Goal: Find specific page/section: Find specific page/section

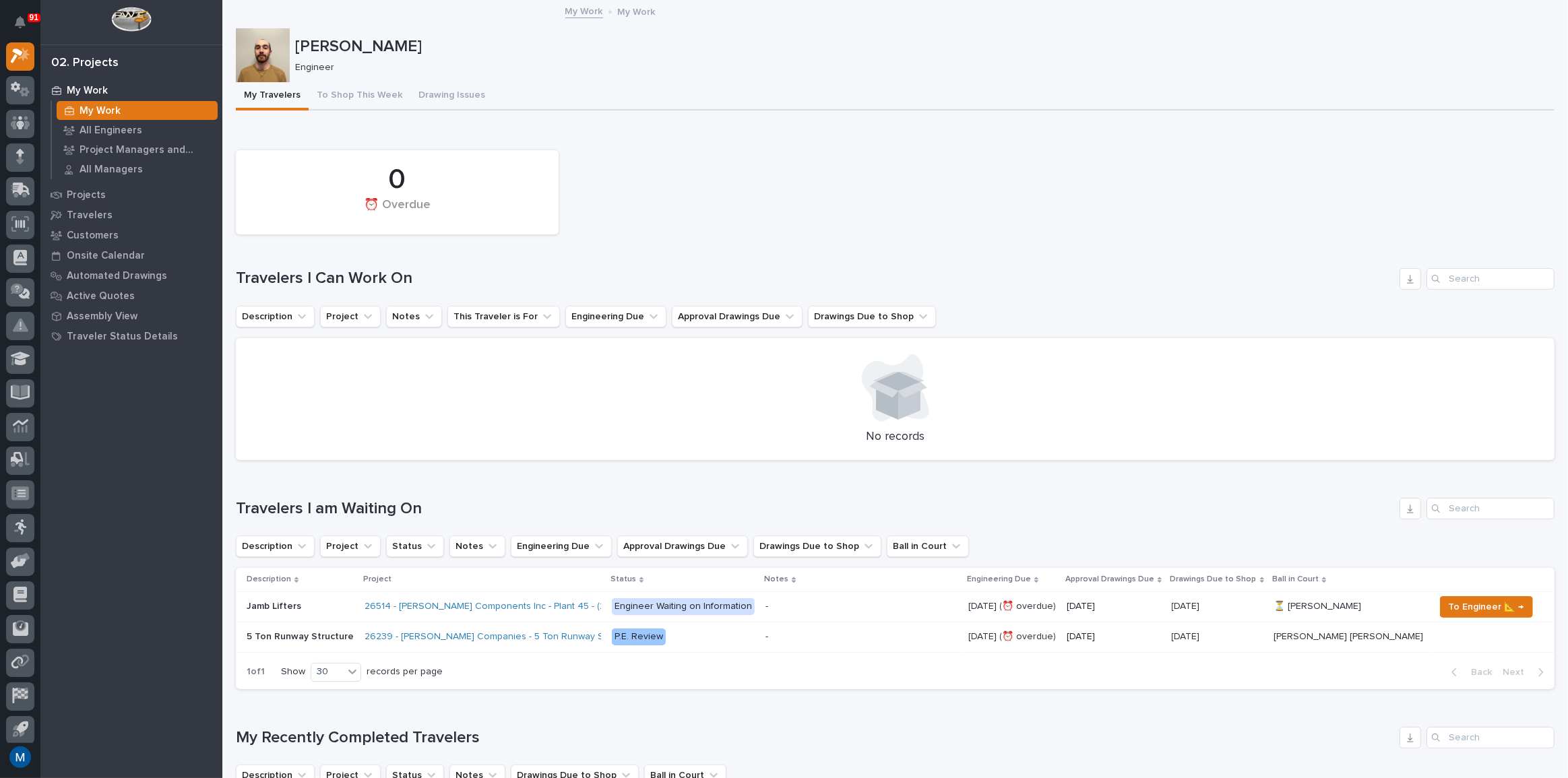
click at [265, 54] on div at bounding box center [263, 55] width 54 height 54
drag, startPoint x: 431, startPoint y: 206, endPoint x: 343, endPoint y: 180, distance: 91.8
click at [343, 180] on div "0 ⏰ Overdue" at bounding box center [398, 192] width 309 height 71
click at [343, 180] on div "0" at bounding box center [397, 180] width 277 height 34
drag, startPoint x: 384, startPoint y: 175, endPoint x: 439, endPoint y: 215, distance: 68.0
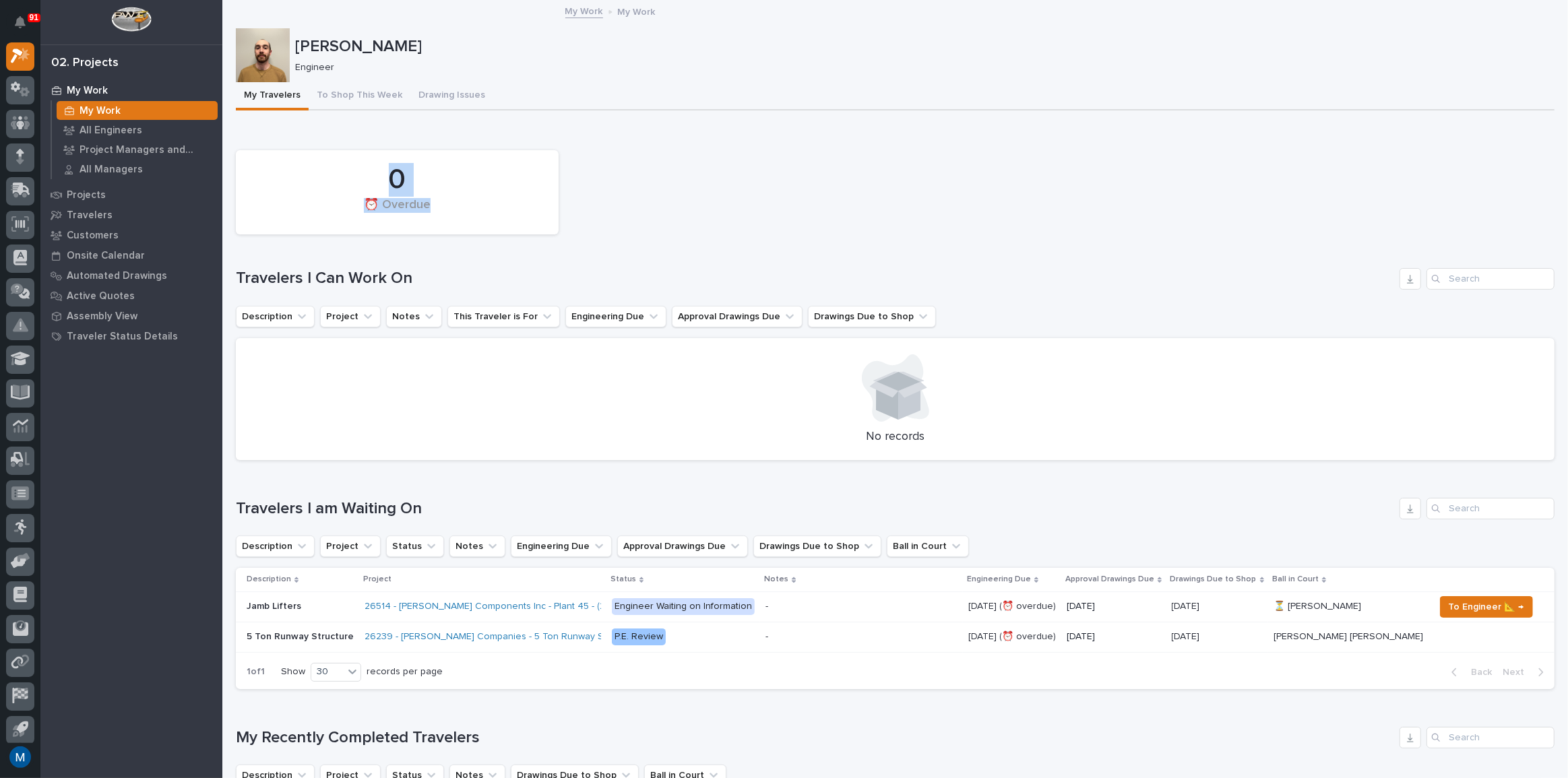
click at [439, 215] on div "0 ⏰ Overdue" at bounding box center [398, 192] width 309 height 71
click at [439, 213] on div "⏰ Overdue" at bounding box center [397, 211] width 277 height 28
drag, startPoint x: 434, startPoint y: 202, endPoint x: 356, endPoint y: 184, distance: 80.0
click at [356, 184] on div "0 ⏰ Overdue" at bounding box center [398, 192] width 309 height 71
click at [391, 175] on div "0" at bounding box center [397, 180] width 277 height 34
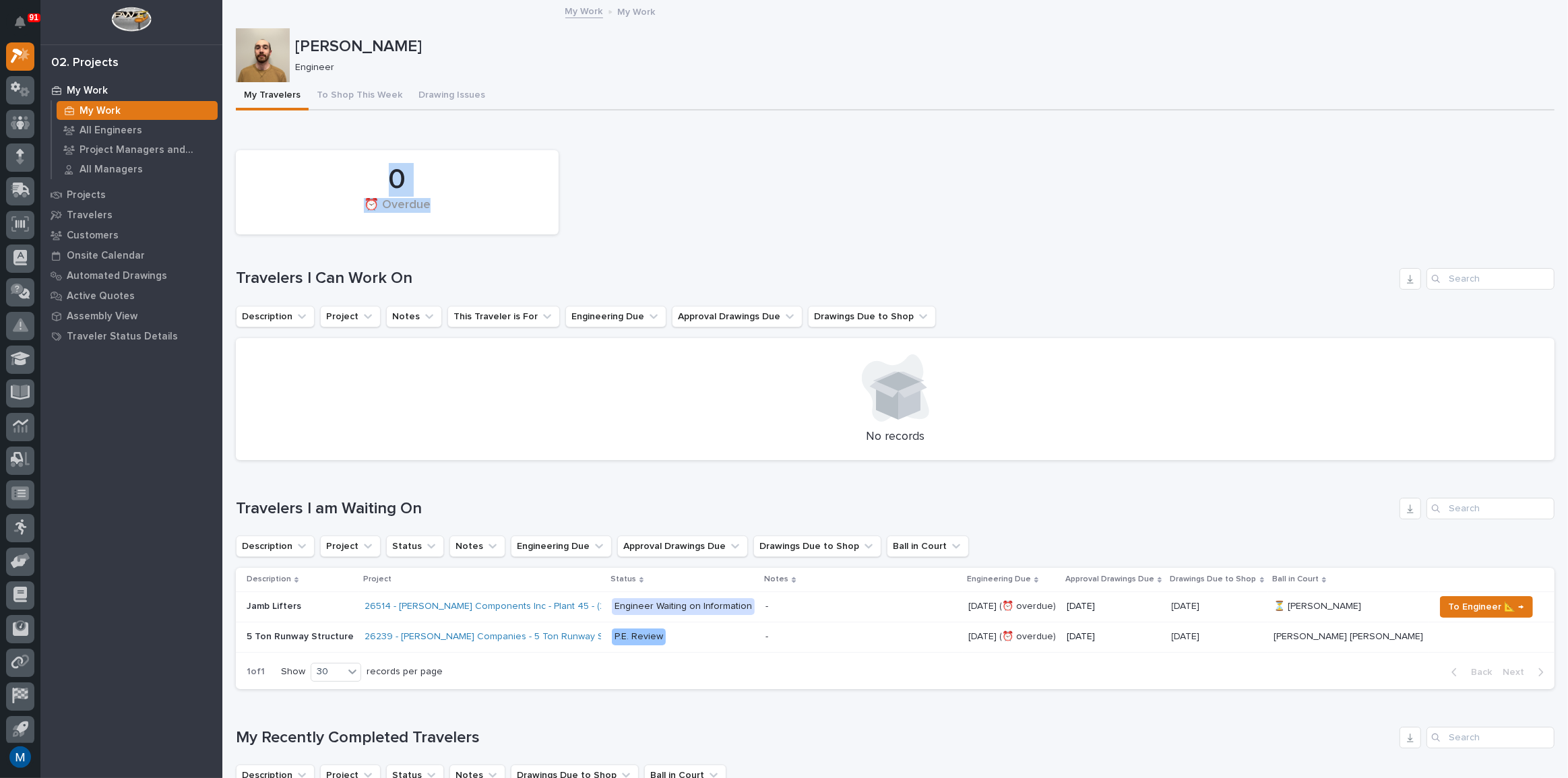
drag, startPoint x: 386, startPoint y: 175, endPoint x: 444, endPoint y: 205, distance: 65.3
click at [444, 205] on div "0 ⏰ Overdue" at bounding box center [398, 192] width 309 height 71
click at [444, 205] on div "⏰ Overdue" at bounding box center [397, 211] width 277 height 28
drag, startPoint x: 441, startPoint y: 207, endPoint x: 354, endPoint y: 171, distance: 94.2
click at [354, 171] on div "0 ⏰ Overdue" at bounding box center [398, 192] width 309 height 71
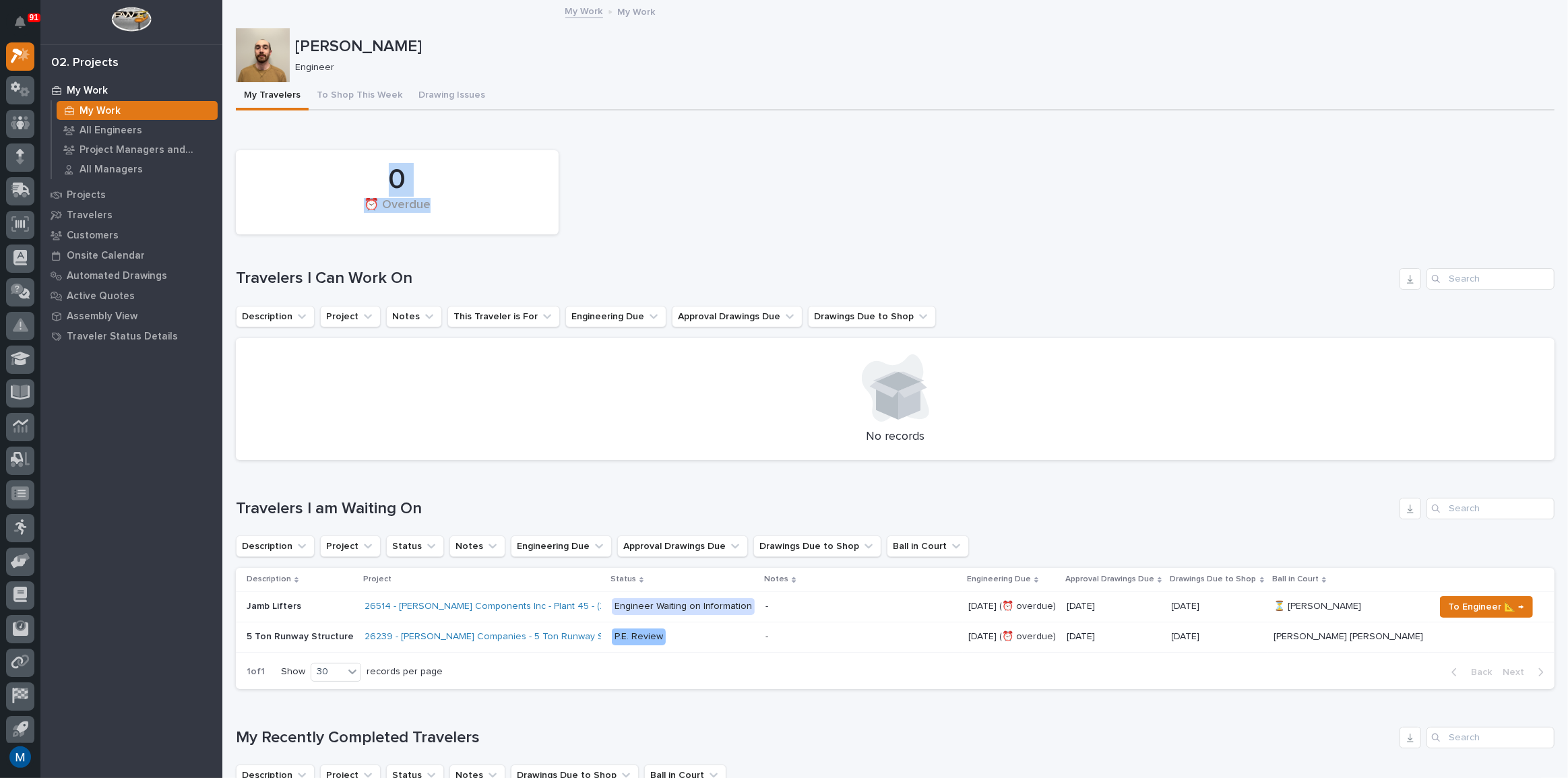
click at [354, 171] on div "0" at bounding box center [397, 180] width 277 height 34
drag, startPoint x: 373, startPoint y: 169, endPoint x: 447, endPoint y: 211, distance: 85.1
click at [446, 211] on div "0 ⏰ Overdue" at bounding box center [398, 192] width 309 height 71
click at [447, 211] on div "⏰ Overdue" at bounding box center [397, 211] width 277 height 28
drag, startPoint x: 445, startPoint y: 212, endPoint x: 315, endPoint y: 172, distance: 136.0
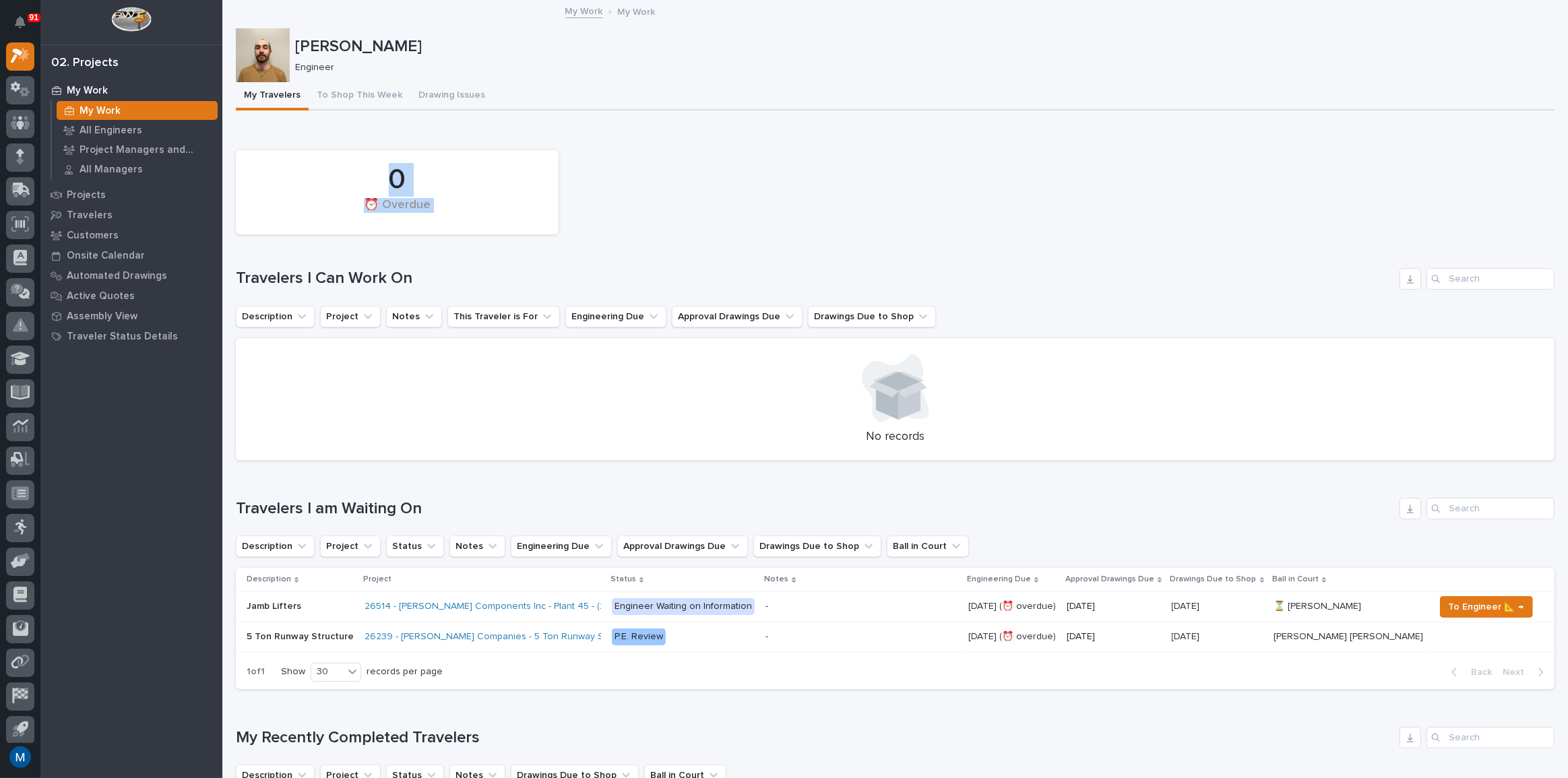
click at [314, 175] on div "0 ⏰ Overdue" at bounding box center [398, 192] width 309 height 71
click at [315, 172] on div "0" at bounding box center [397, 180] width 277 height 34
drag, startPoint x: 371, startPoint y: 184, endPoint x: 450, endPoint y: 216, distance: 85.2
click at [450, 216] on div "0 ⏰ Overdue" at bounding box center [398, 192] width 309 height 71
click at [450, 216] on div "⏰ Overdue" at bounding box center [397, 211] width 277 height 28
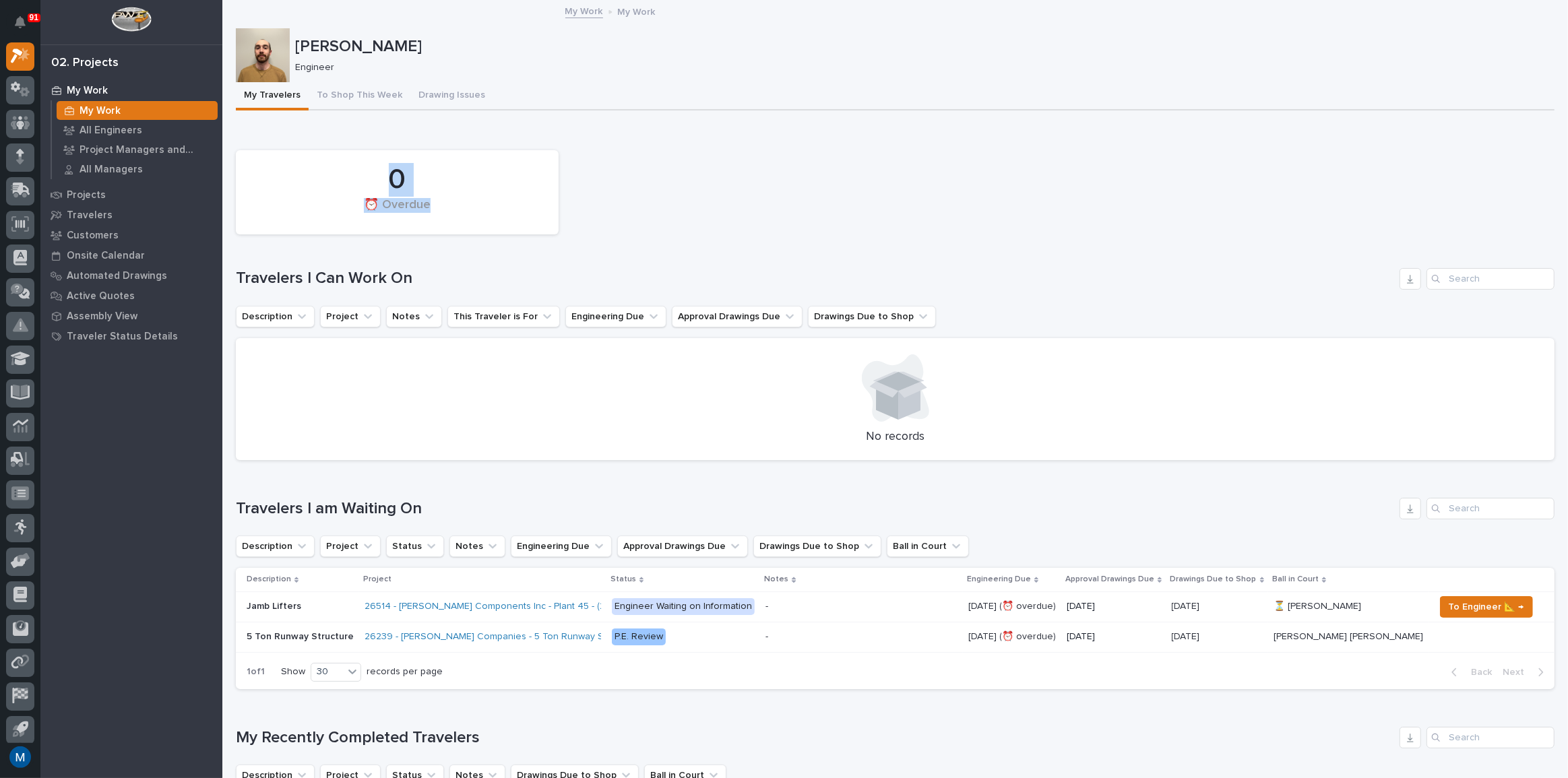
drag, startPoint x: 429, startPoint y: 202, endPoint x: 342, endPoint y: 181, distance: 89.5
click at [342, 181] on div "0 ⏰ Overdue" at bounding box center [398, 192] width 309 height 71
click at [343, 178] on div "0" at bounding box center [397, 180] width 277 height 34
drag, startPoint x: 373, startPoint y: 175, endPoint x: 457, endPoint y: 216, distance: 93.5
click at [457, 216] on div "0 ⏰ Overdue" at bounding box center [398, 192] width 309 height 71
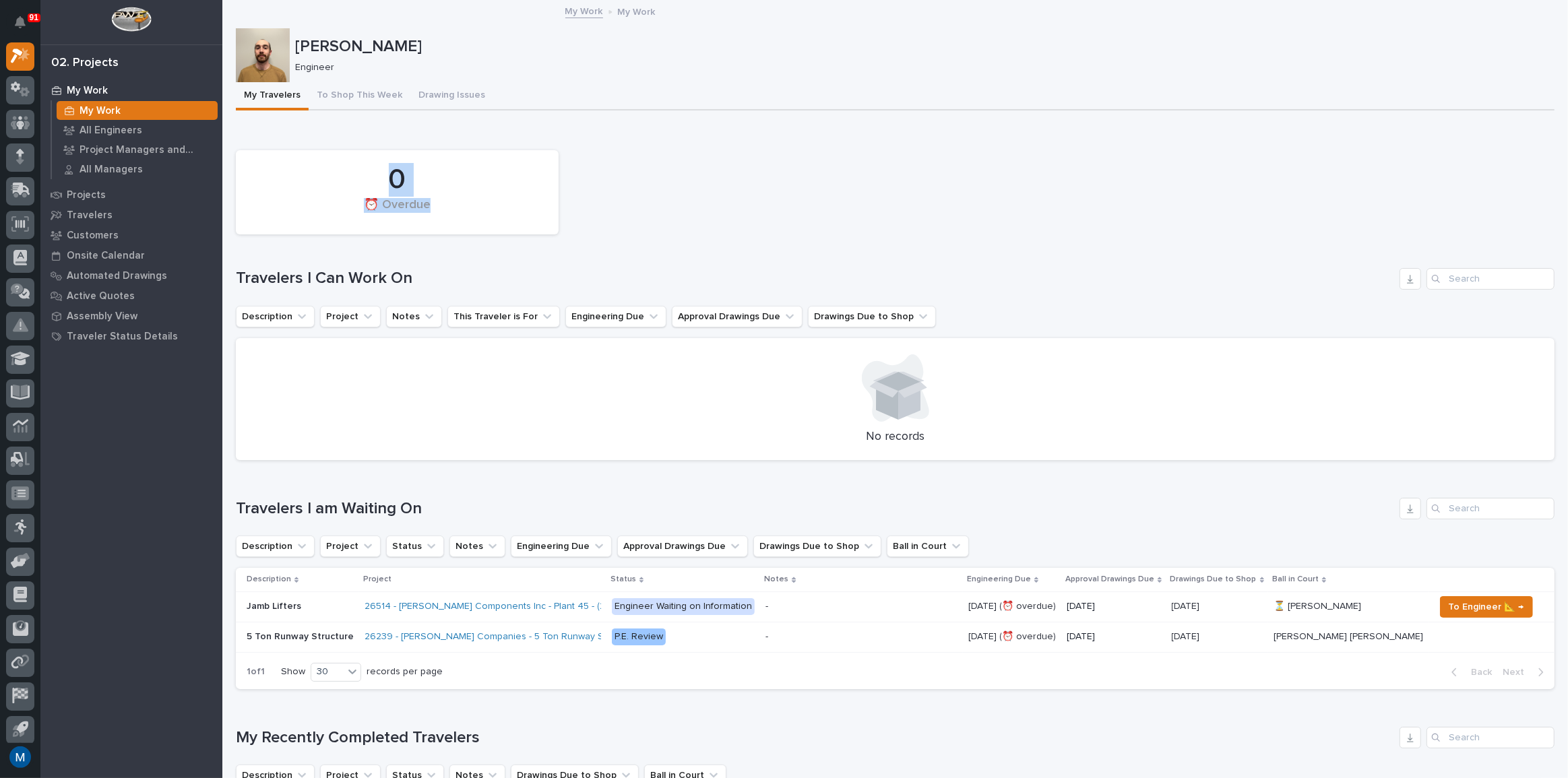
click at [457, 216] on div "⏰ Overdue" at bounding box center [397, 211] width 277 height 28
drag, startPoint x: 438, startPoint y: 205, endPoint x: 348, endPoint y: 175, distance: 94.9
click at [348, 175] on div "0 ⏰ Overdue" at bounding box center [398, 192] width 309 height 71
click at [348, 175] on div "0" at bounding box center [397, 180] width 277 height 34
drag, startPoint x: 380, startPoint y: 183, endPoint x: 453, endPoint y: 207, distance: 76.8
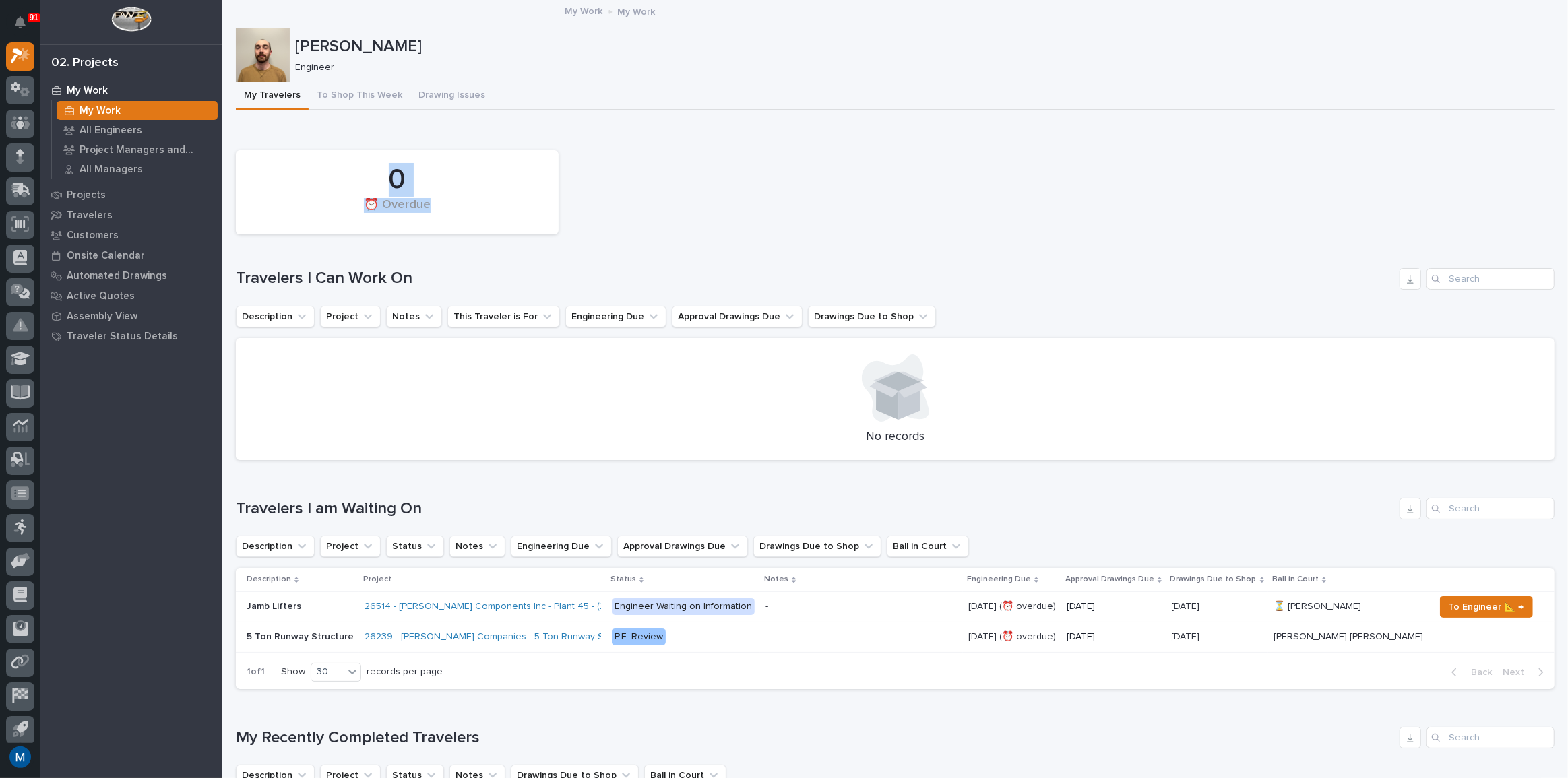
click at [453, 207] on div "0 ⏰ Overdue" at bounding box center [398, 192] width 309 height 71
click at [453, 207] on div "⏰ Overdue" at bounding box center [397, 211] width 277 height 28
drag, startPoint x: 450, startPoint y: 207, endPoint x: 380, endPoint y: 180, distance: 75.0
click at [380, 180] on div "0 ⏰ Overdue" at bounding box center [398, 192] width 309 height 71
click at [380, 179] on div "0" at bounding box center [397, 180] width 277 height 34
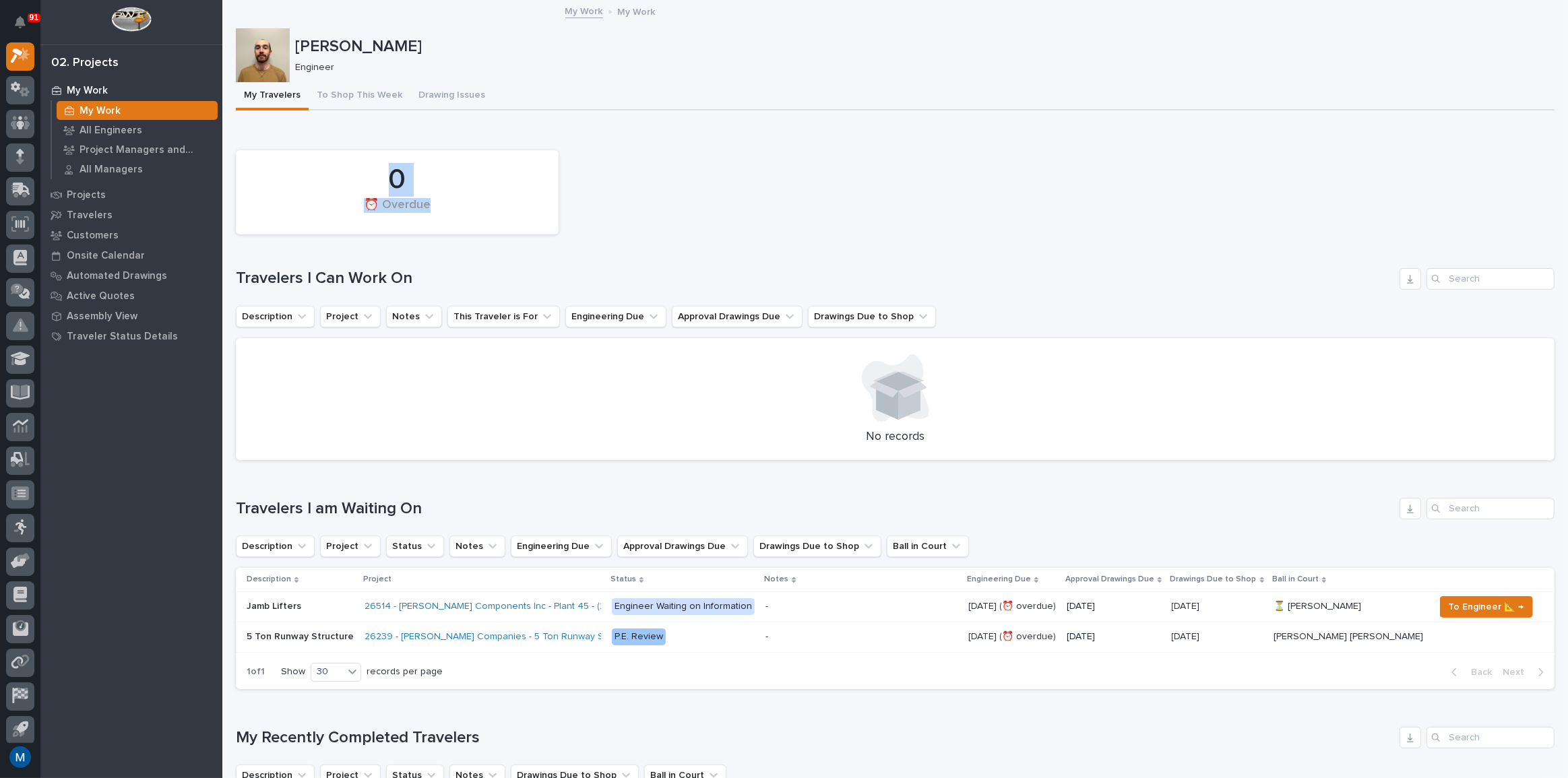
drag, startPoint x: 384, startPoint y: 175, endPoint x: 457, endPoint y: 208, distance: 80.1
click at [457, 208] on div "0 ⏰ Overdue" at bounding box center [398, 192] width 309 height 71
click at [457, 208] on div "⏰ Overdue" at bounding box center [397, 211] width 277 height 28
drag, startPoint x: 445, startPoint y: 207, endPoint x: 320, endPoint y: 180, distance: 127.9
click at [320, 180] on div "0 ⏰ Overdue" at bounding box center [398, 192] width 309 height 71
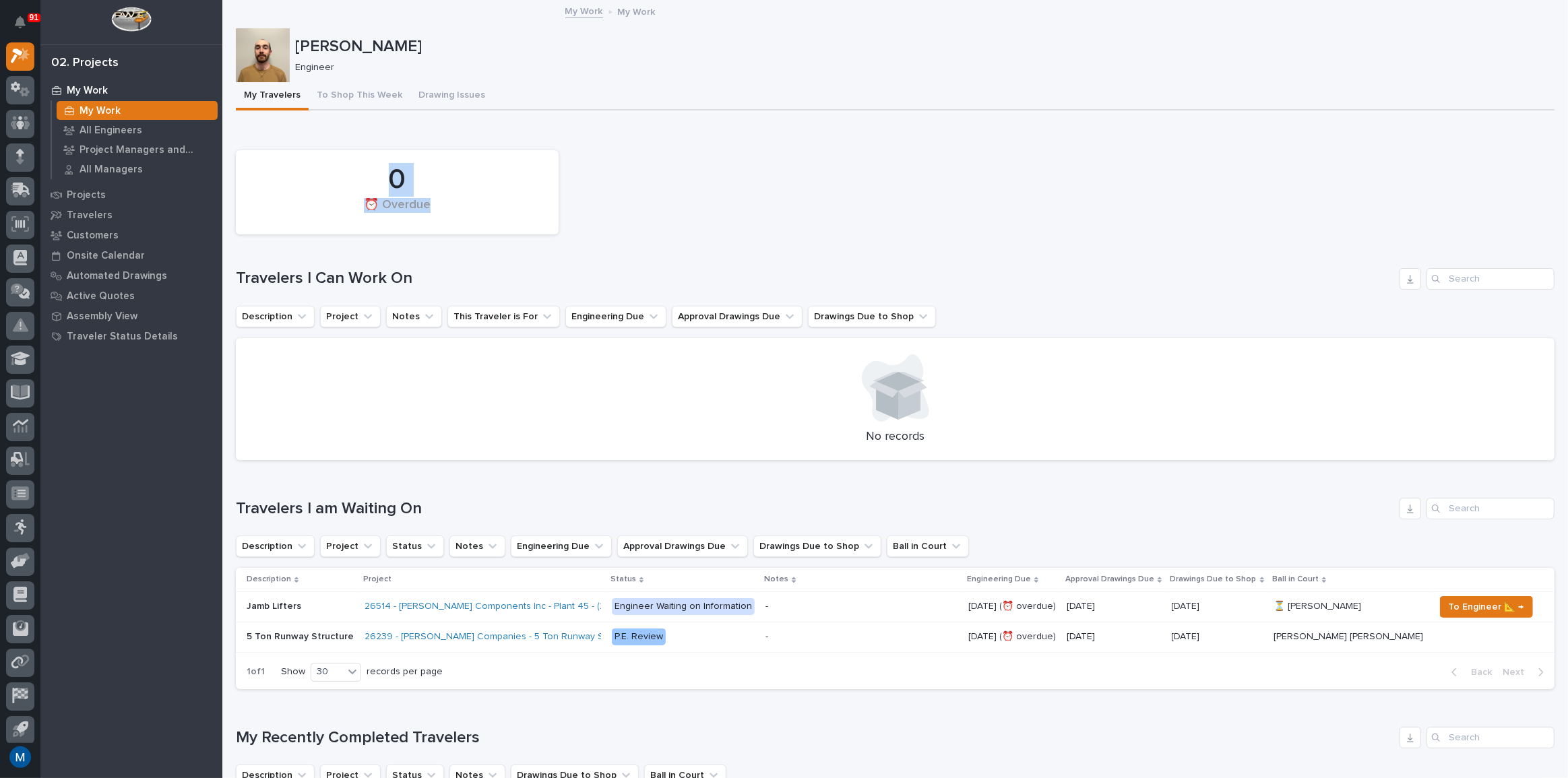
click at [320, 180] on div "0" at bounding box center [397, 180] width 277 height 34
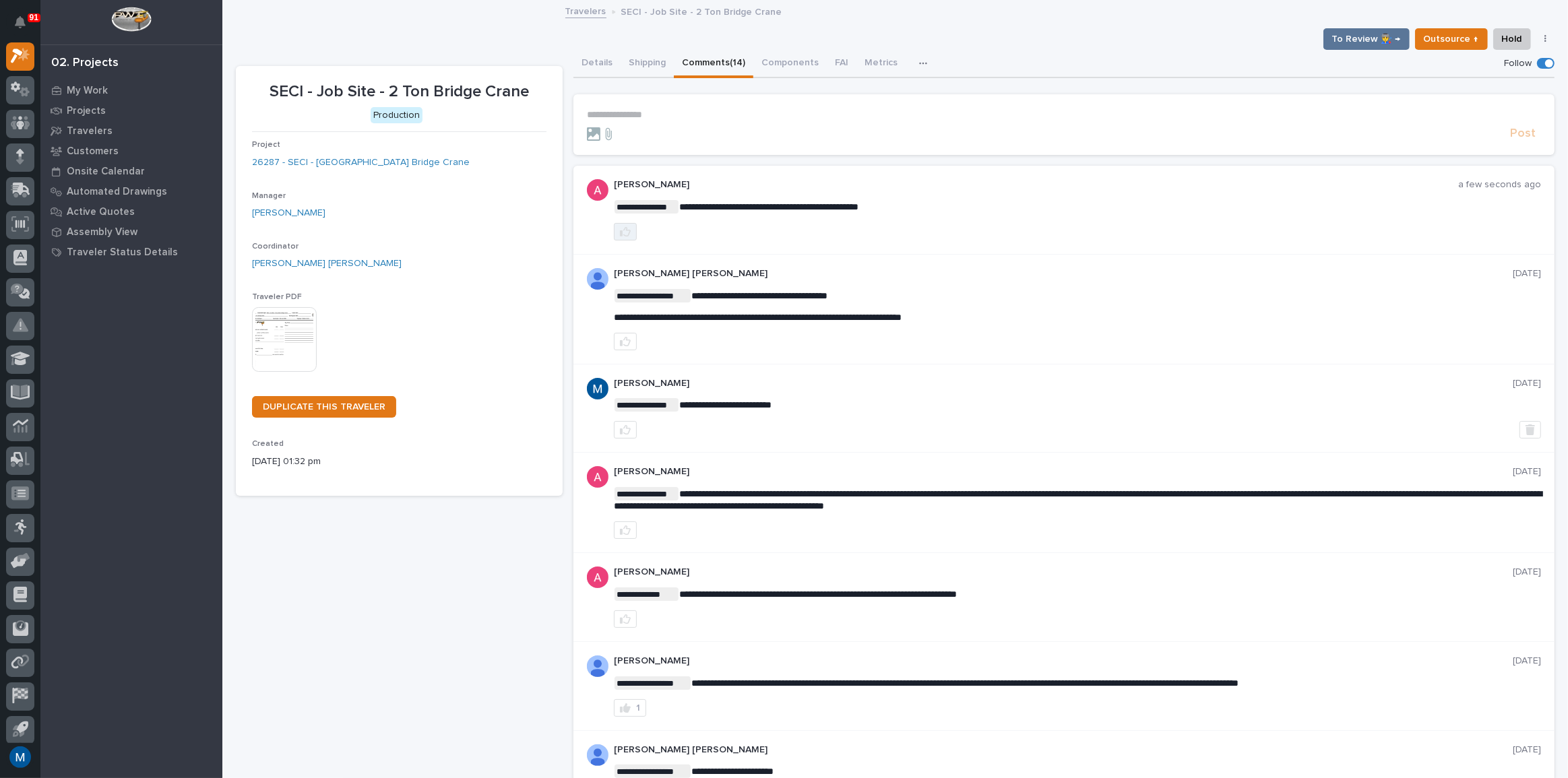
click at [630, 239] on button "button" at bounding box center [625, 231] width 23 height 17
click at [741, 229] on div "1" at bounding box center [1077, 231] width 927 height 17
